Goal: Find specific page/section: Find specific page/section

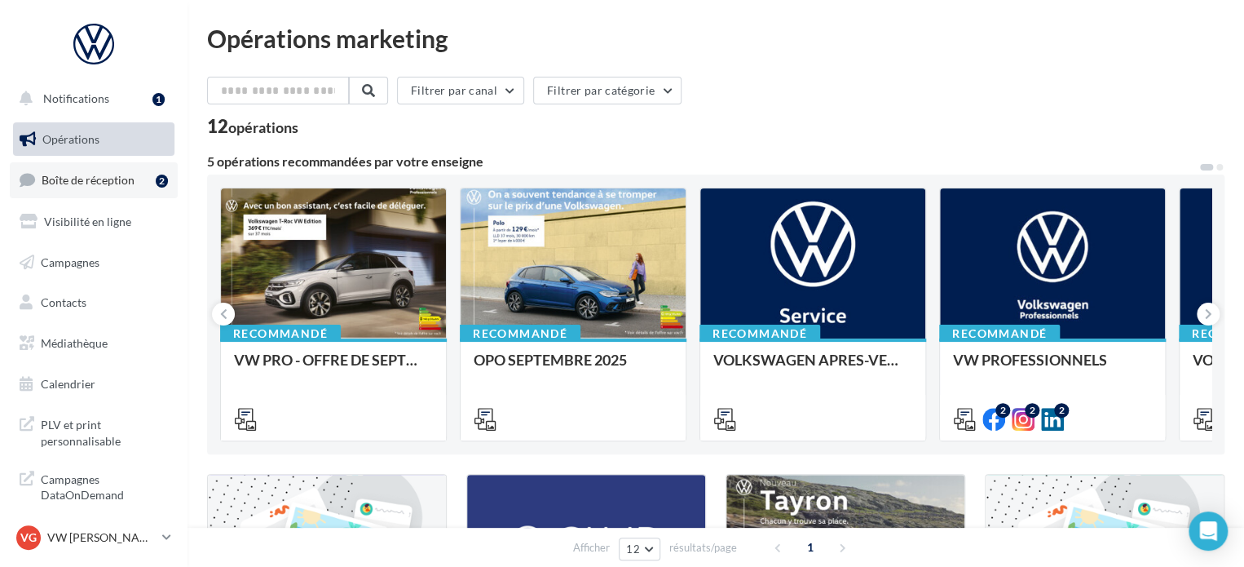
click at [93, 177] on span "Boîte de réception" at bounding box center [88, 180] width 93 height 14
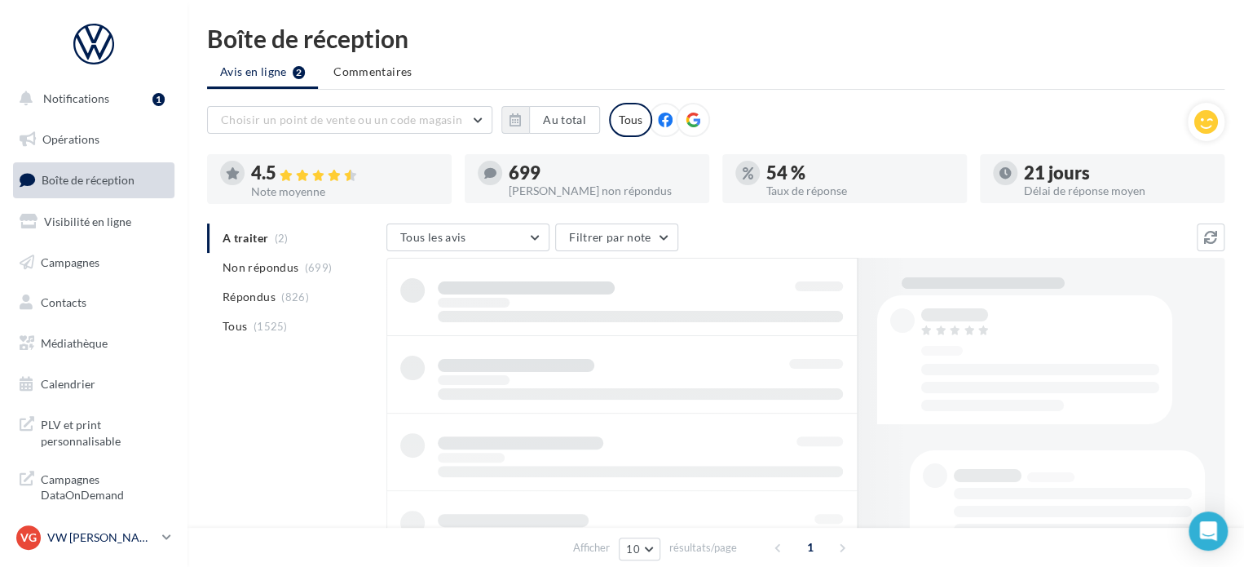
click at [73, 540] on p "VW [PERSON_NAME]" at bounding box center [101, 537] width 108 height 16
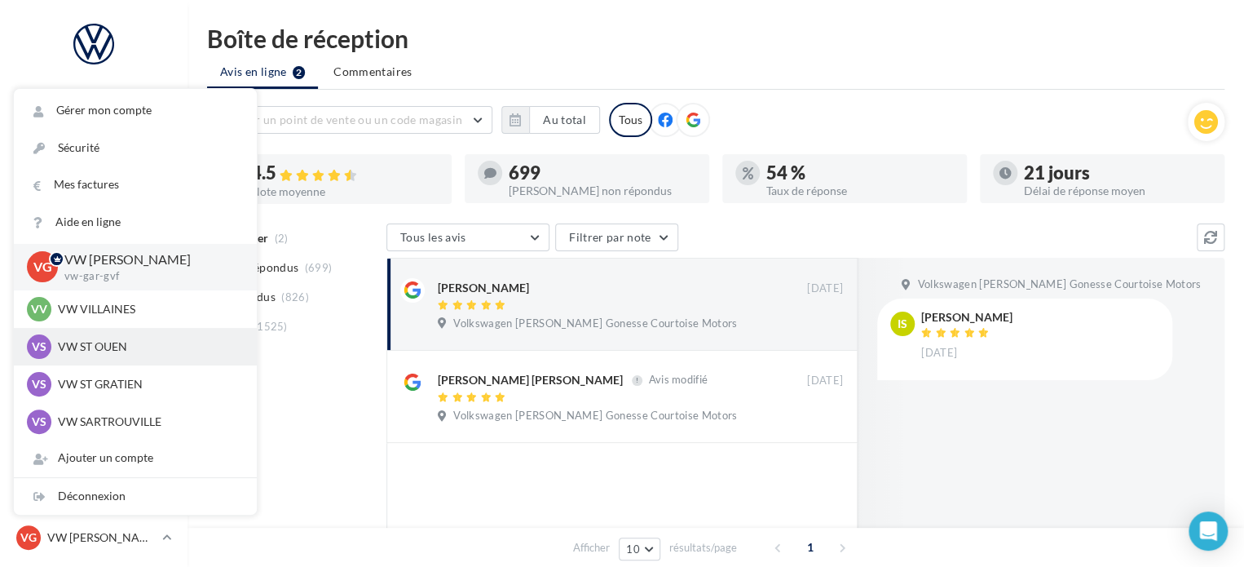
click at [104, 345] on p "VW ST OUEN" at bounding box center [147, 346] width 179 height 16
